Goal: Information Seeking & Learning: Check status

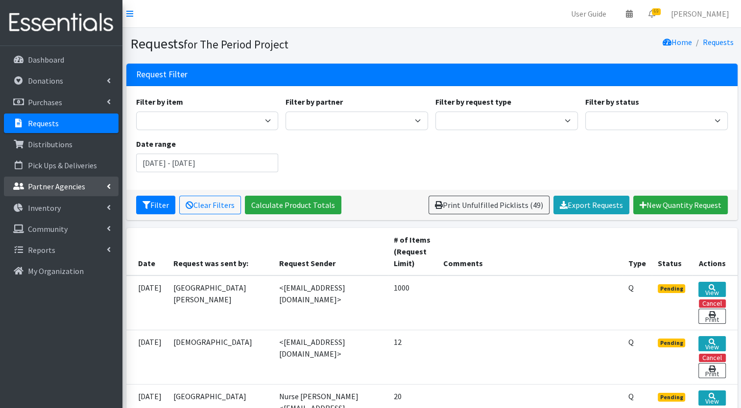
click at [57, 188] on p "Partner Agencies" at bounding box center [56, 187] width 57 height 10
click at [49, 213] on link "All Partners" at bounding box center [61, 208] width 115 height 20
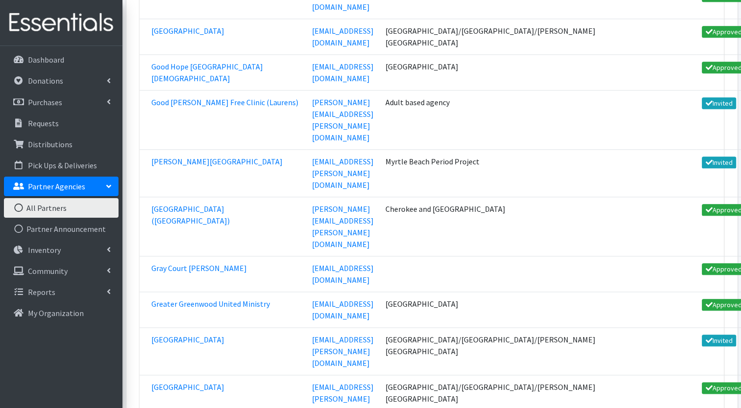
scroll to position [12505, 0]
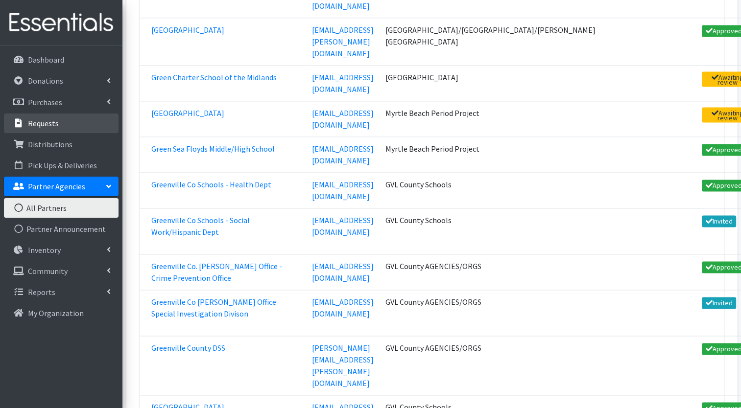
click at [37, 126] on p "Requests" at bounding box center [43, 124] width 31 height 10
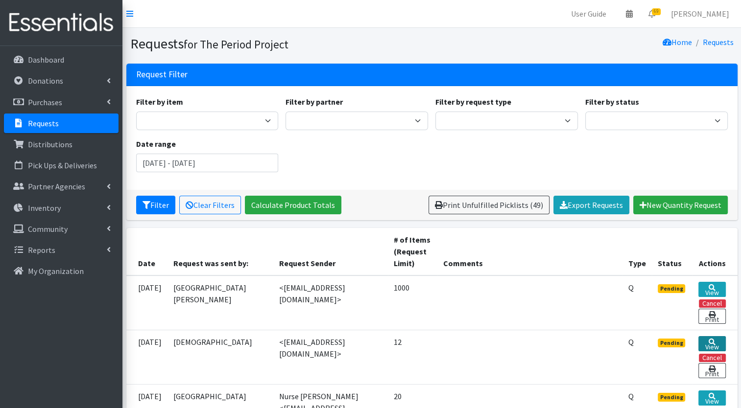
click at [715, 342] on link "View" at bounding box center [711, 343] width 27 height 15
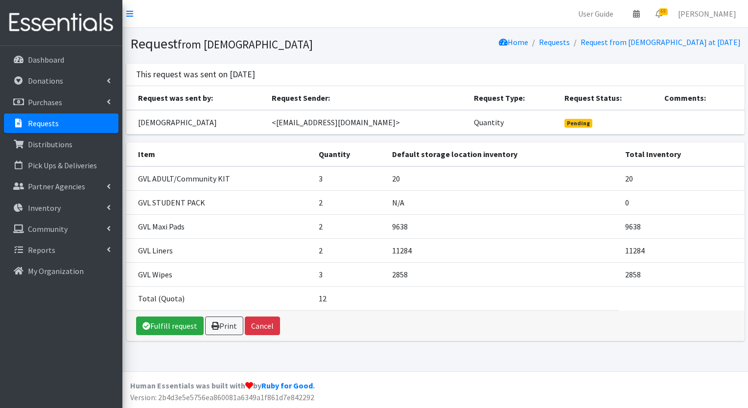
click at [48, 125] on p "Requests" at bounding box center [43, 124] width 31 height 10
